Goal: Information Seeking & Learning: Learn about a topic

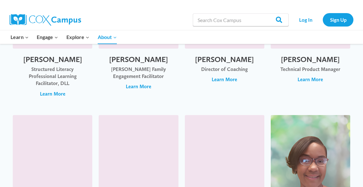
scroll to position [921, 0]
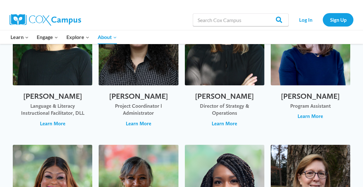
scroll to position [0, 0]
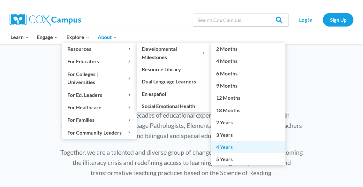
click at [223, 148] on link "4 Years" at bounding box center [248, 147] width 74 height 12
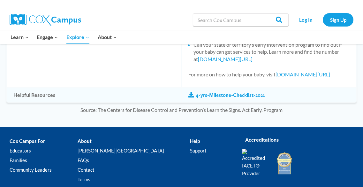
scroll to position [712, 0]
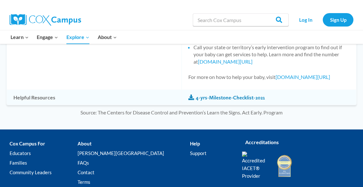
click at [195, 97] on link "4-yrs-Milestone-Checklist-2021" at bounding box center [227, 97] width 77 height 7
drag, startPoint x: 366, startPoint y: 137, endPoint x: 147, endPoint y: 82, distance: 225.7
click at [147, 82] on td "When to Talk to a Doctor" at bounding box center [94, 39] width 175 height 102
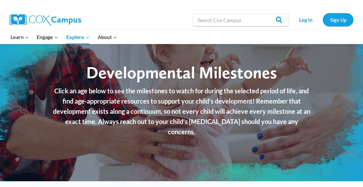
scroll to position [0, 0]
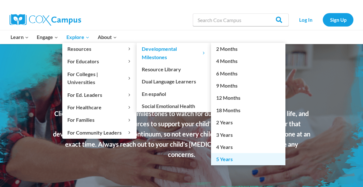
click at [228, 159] on link "5 Years" at bounding box center [248, 159] width 74 height 12
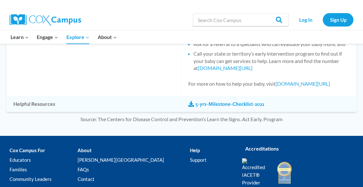
scroll to position [686, 0]
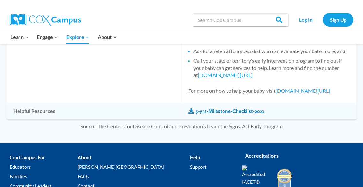
click at [214, 115] on link "5-yrs-Milestone-Checklist-2021" at bounding box center [227, 111] width 76 height 7
